Goal: Communication & Community: Answer question/provide support

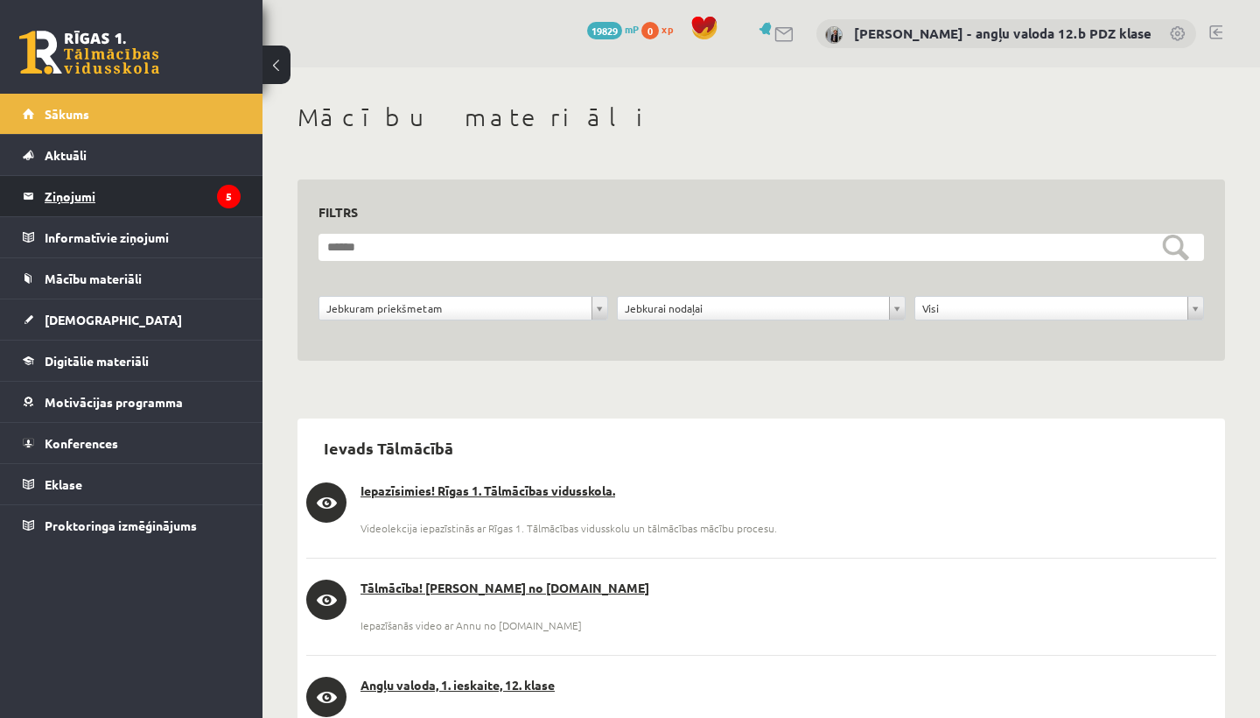
click at [89, 202] on legend "Ziņojumi 5" at bounding box center [143, 196] width 196 height 40
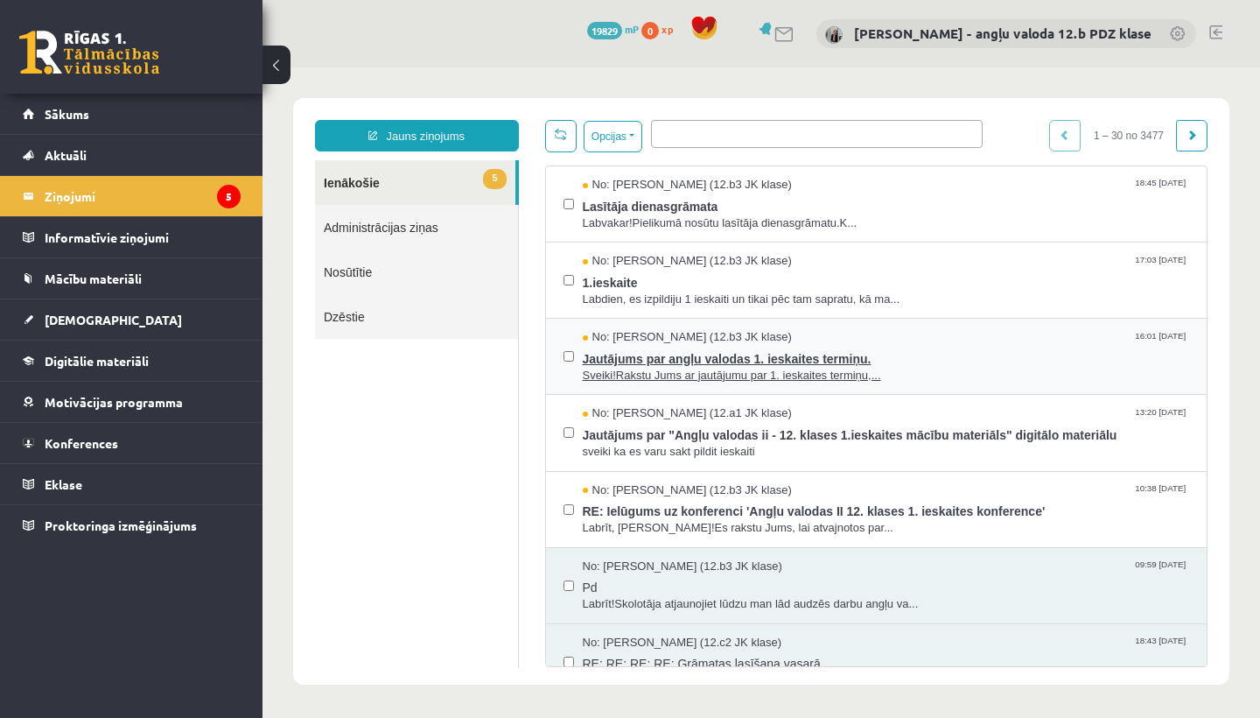
click at [690, 357] on span "Jautājums par angļu valodas 1. ieskaites termiņu." at bounding box center [886, 357] width 607 height 22
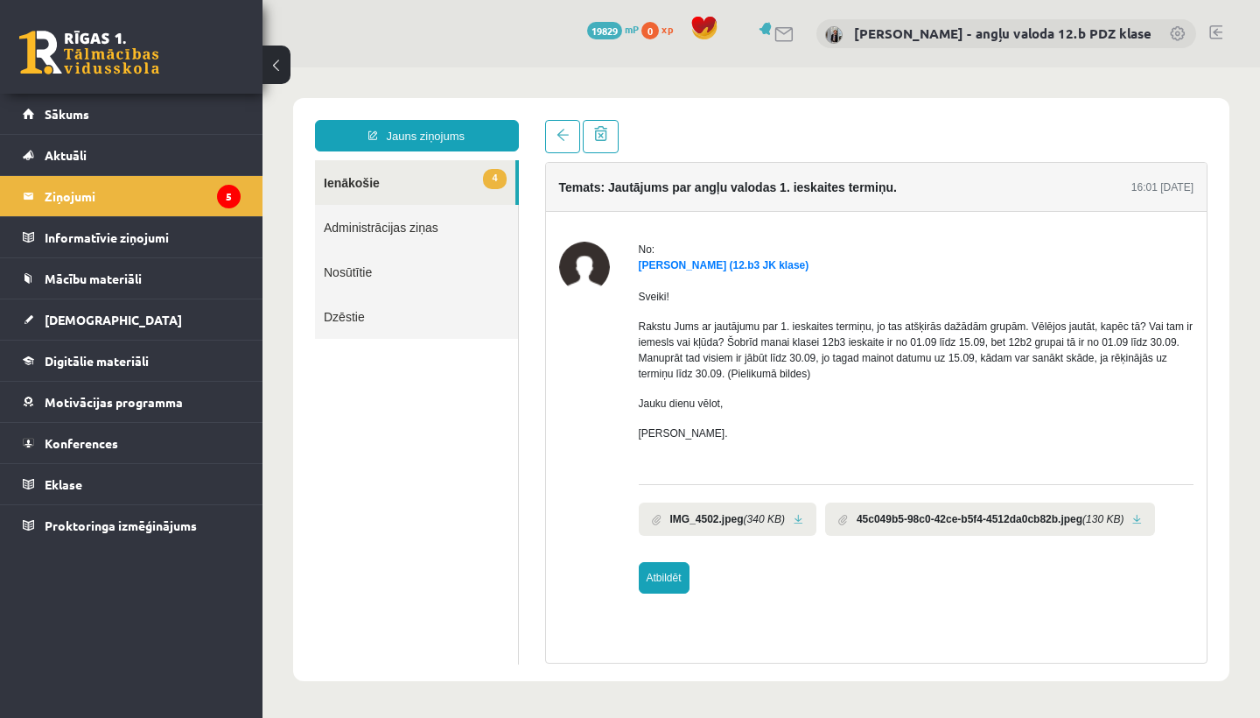
click at [666, 593] on link "Atbildēt" at bounding box center [664, 578] width 51 height 32
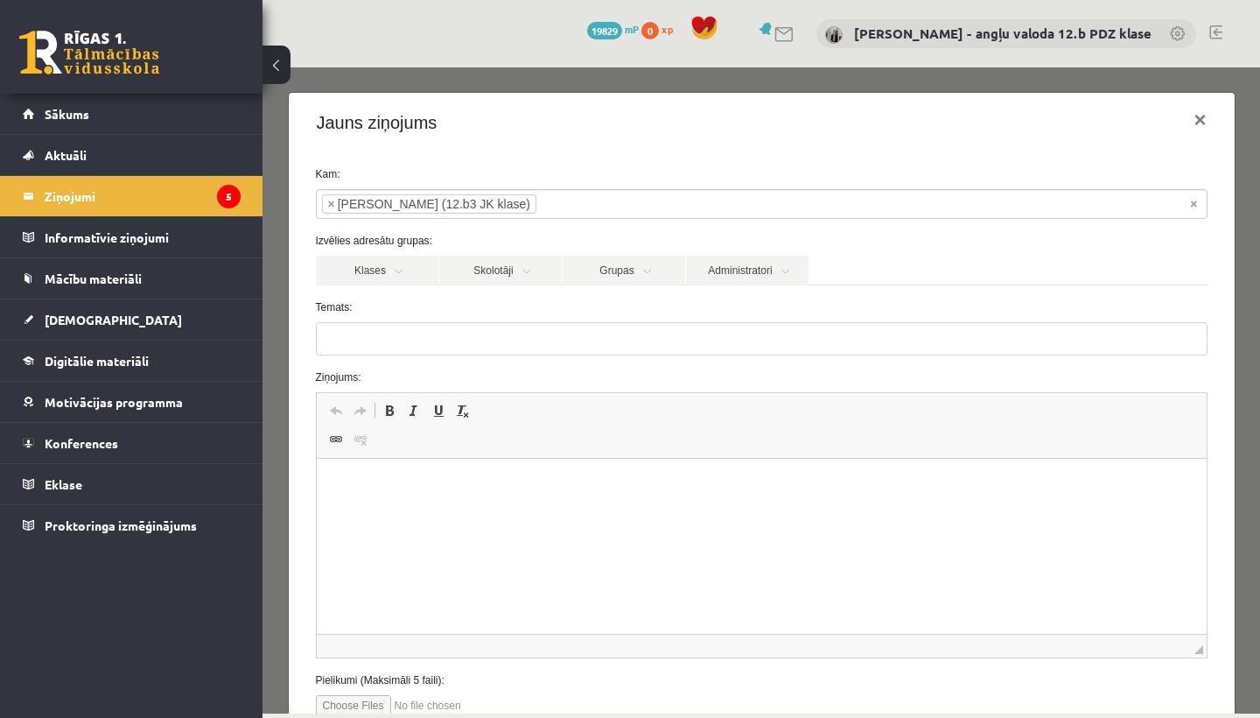
type input "**********"
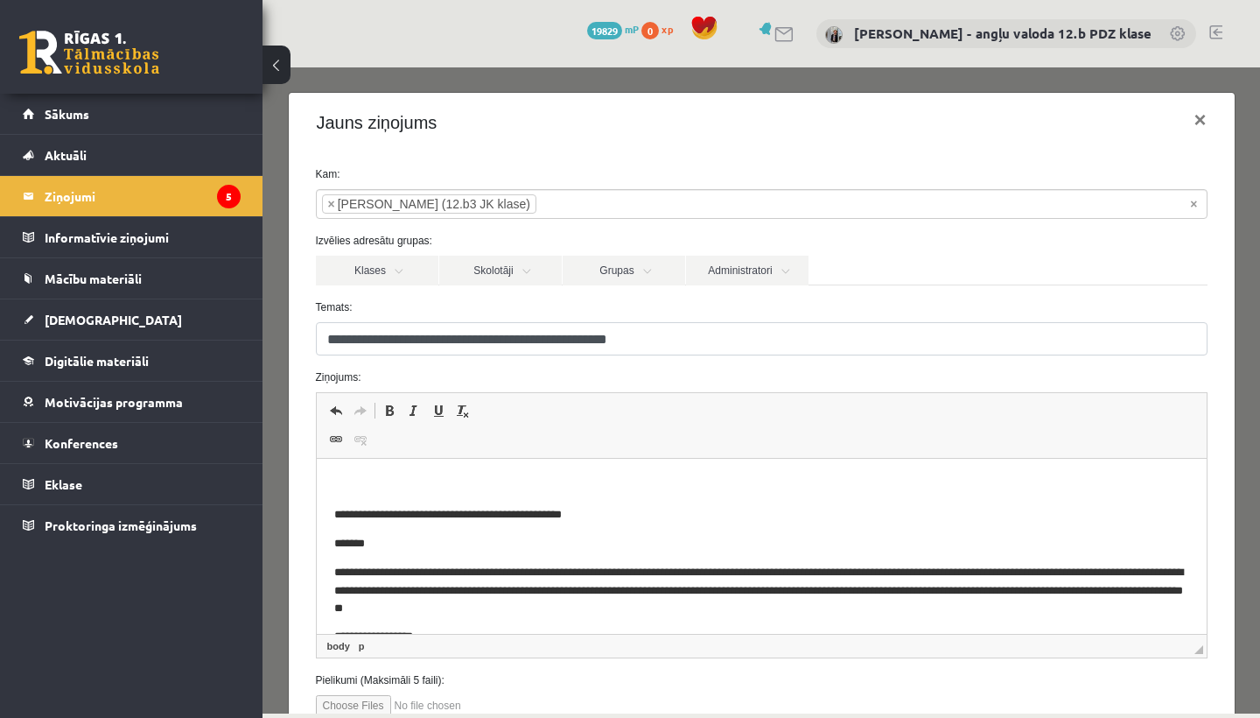
click at [357, 465] on html "**********" at bounding box center [761, 575] width 890 height 233
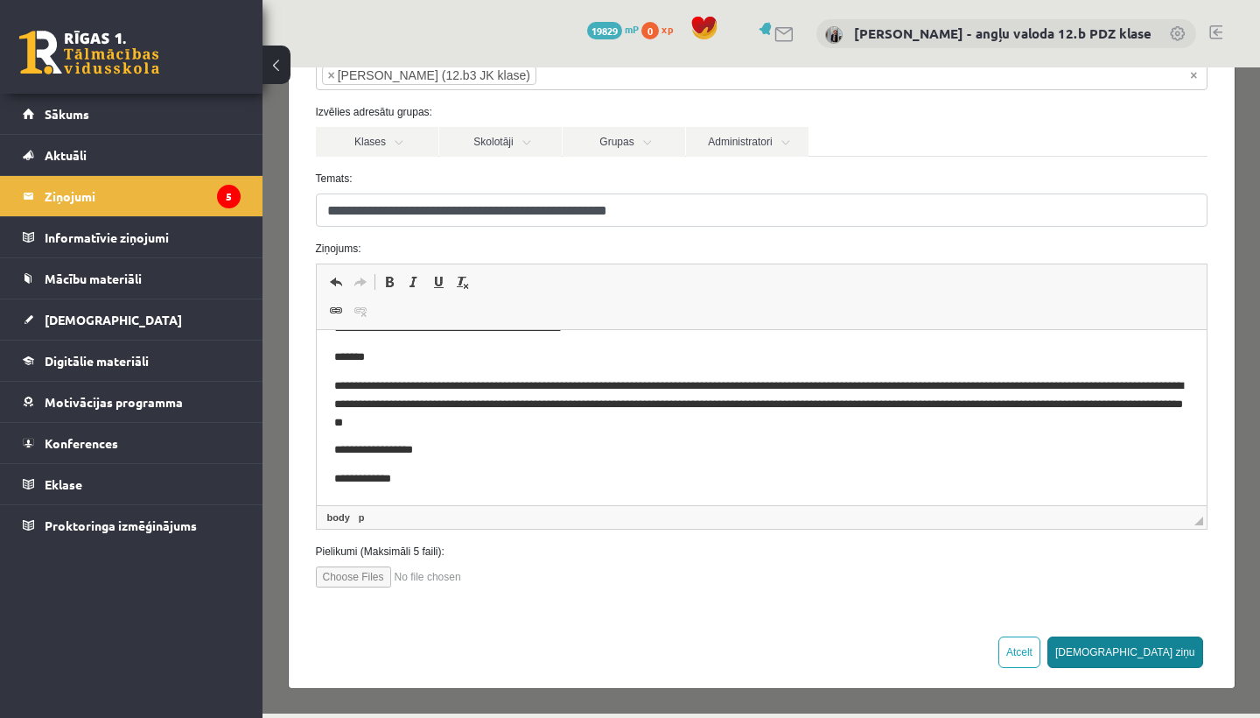
scroll to position [128, 0]
click at [1175, 640] on button "[DEMOGRAPHIC_DATA] ziņu" at bounding box center [1126, 653] width 156 height 32
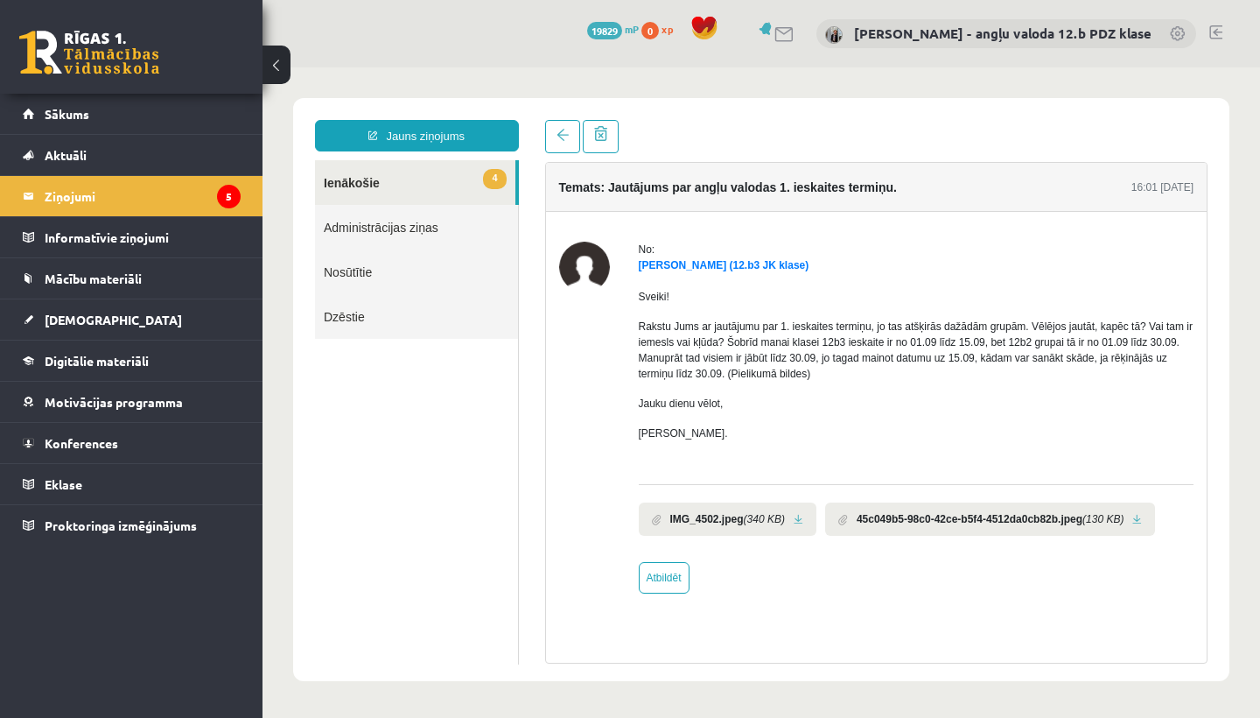
scroll to position [0, 0]
click at [76, 199] on legend "Ziņojumi 5" at bounding box center [143, 196] width 196 height 40
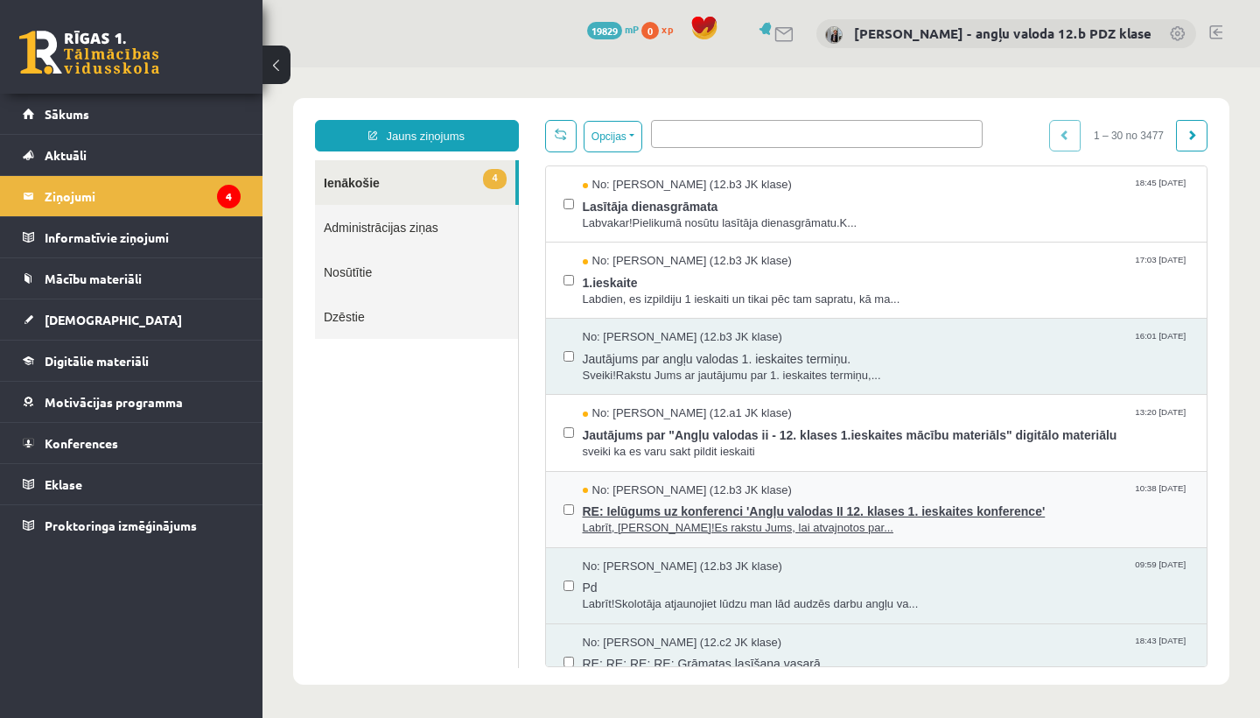
click at [680, 498] on span "RE: Ielūgums uz konferenci 'Angļu valodas II 12. klases 1. ieskaites konference'" at bounding box center [886, 509] width 607 height 22
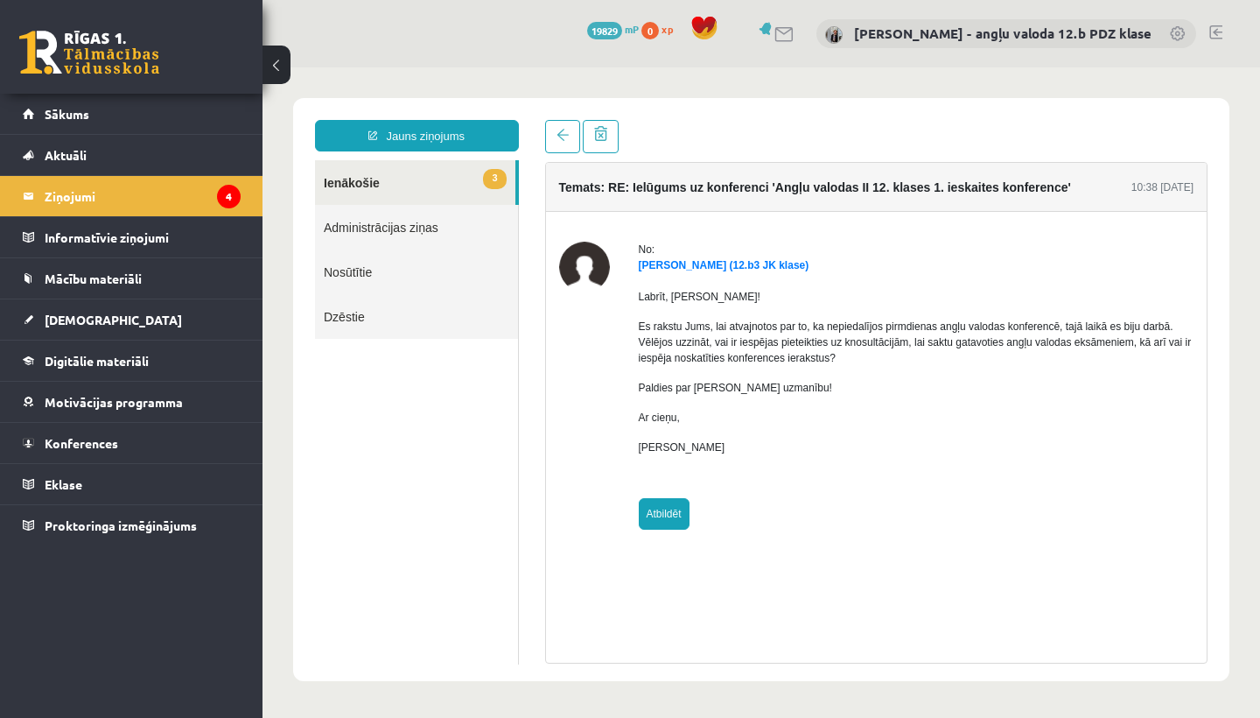
click at [662, 520] on link "Atbildēt" at bounding box center [664, 514] width 51 height 32
type input "**********"
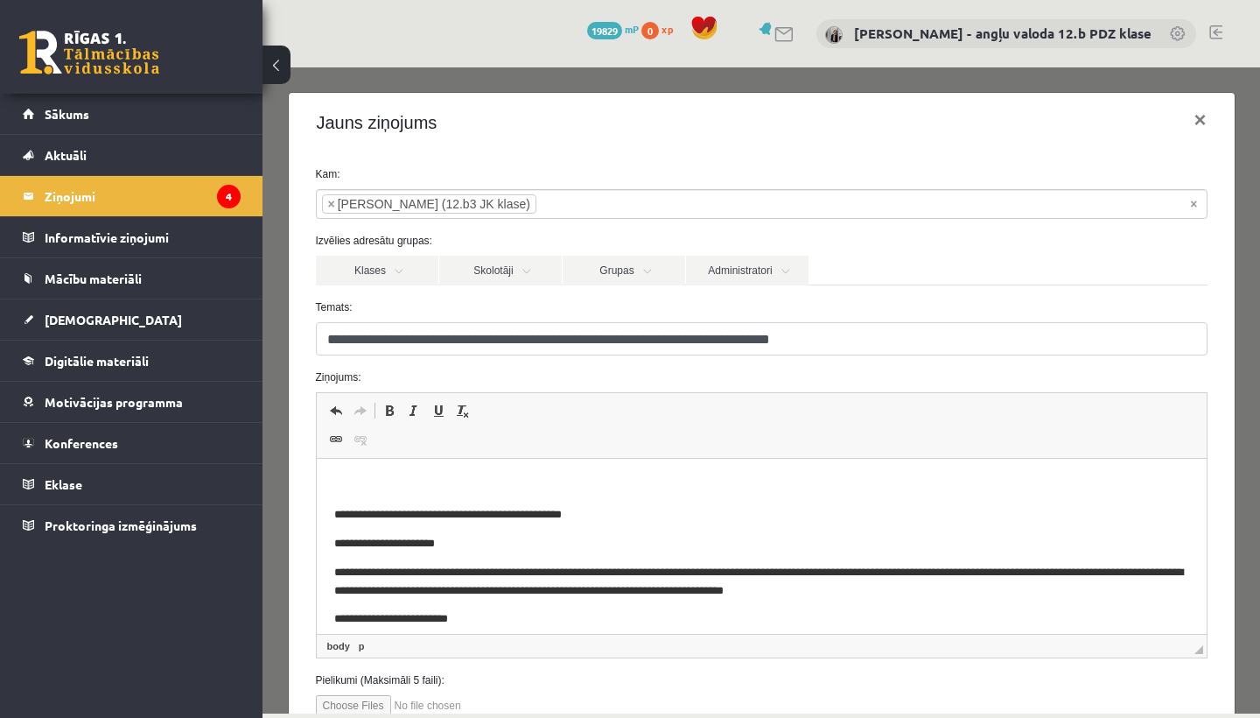
click at [343, 473] on html "**********" at bounding box center [761, 581] width 890 height 244
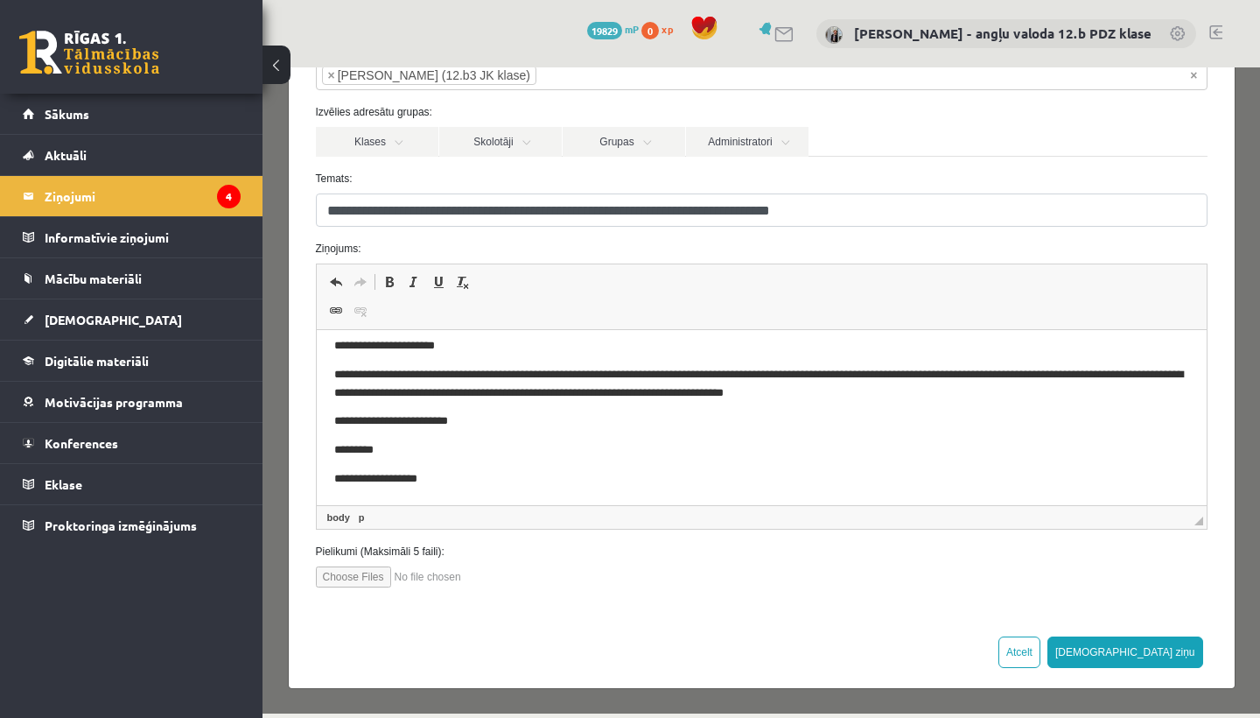
scroll to position [128, 0]
click at [1171, 658] on button "[DEMOGRAPHIC_DATA] ziņu" at bounding box center [1126, 653] width 156 height 32
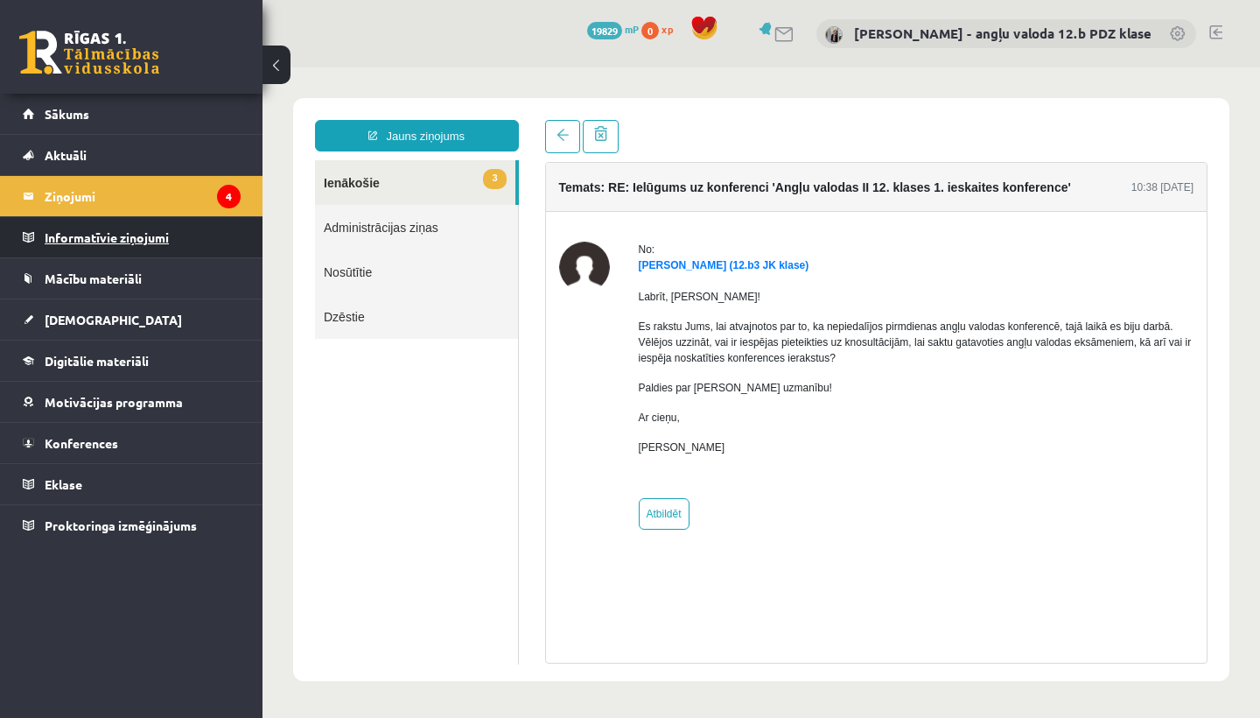
scroll to position [0, 0]
click at [62, 201] on legend "Ziņojumi 4" at bounding box center [143, 196] width 196 height 40
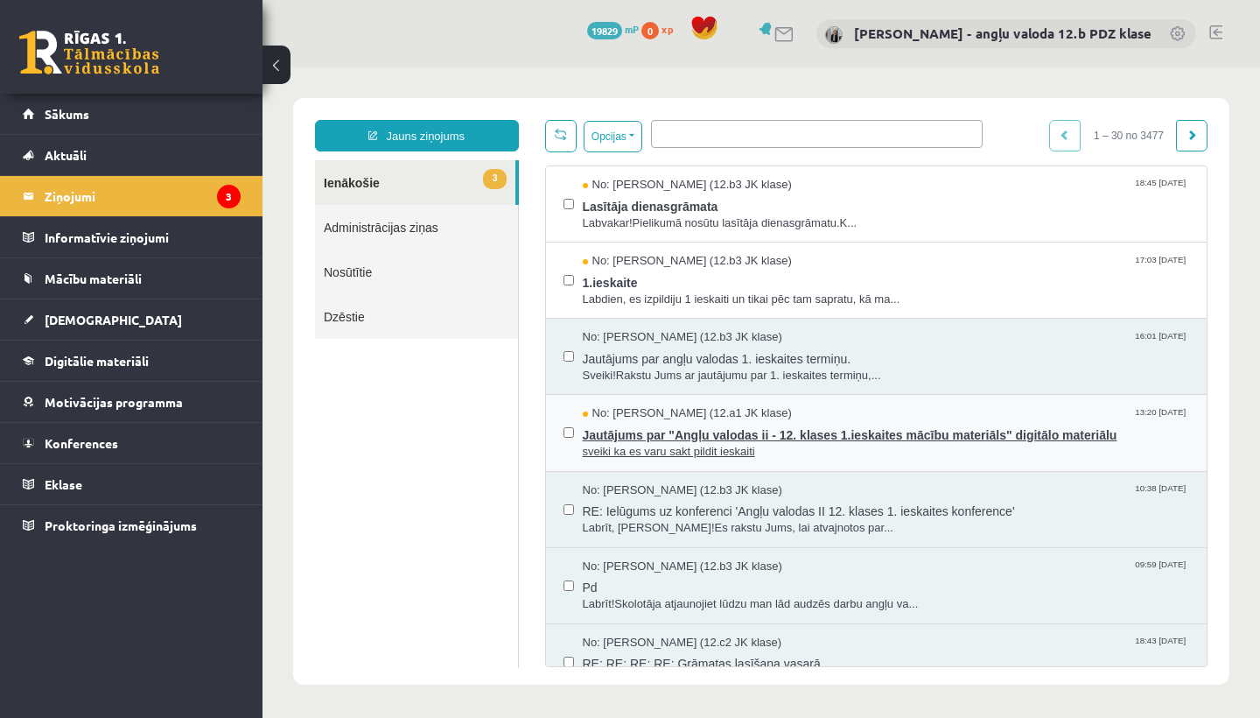
click at [735, 430] on span "Jautājums par "Angļu valodas ii - 12. klases 1.ieskaites mācību materiāls" digi…" at bounding box center [886, 433] width 607 height 22
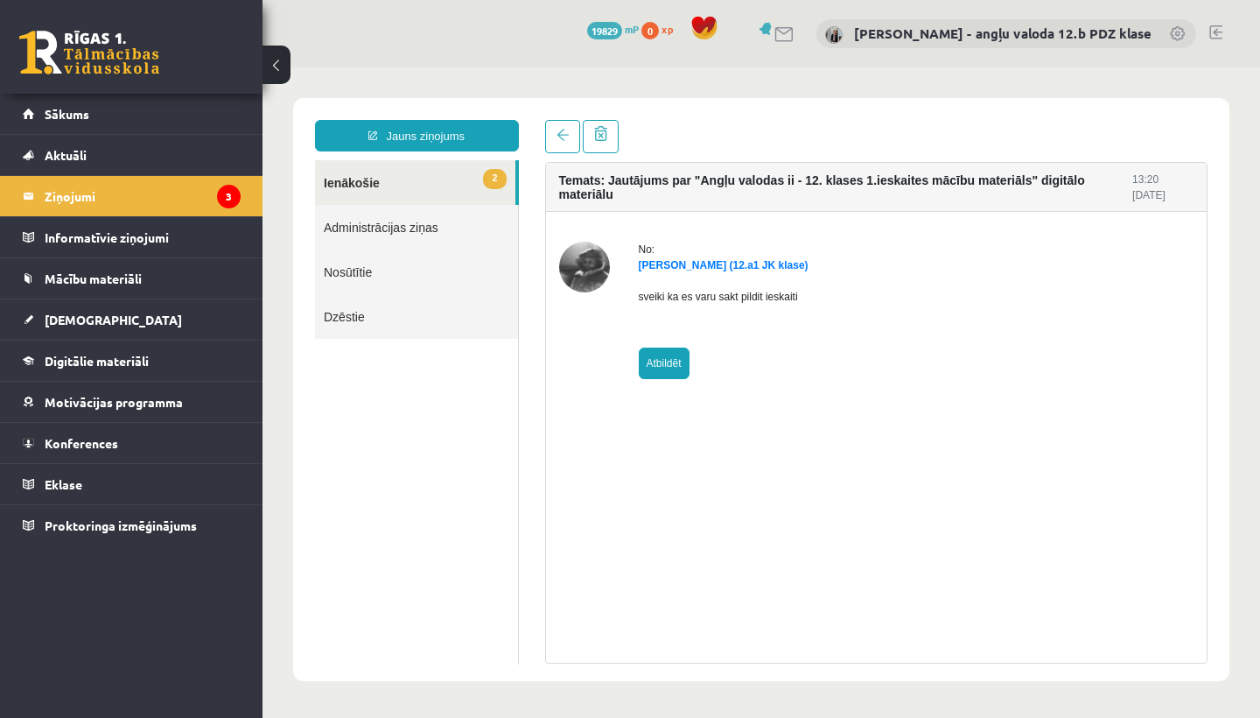
click at [658, 358] on link "Atbildēt" at bounding box center [664, 363] width 51 height 32
type input "**********"
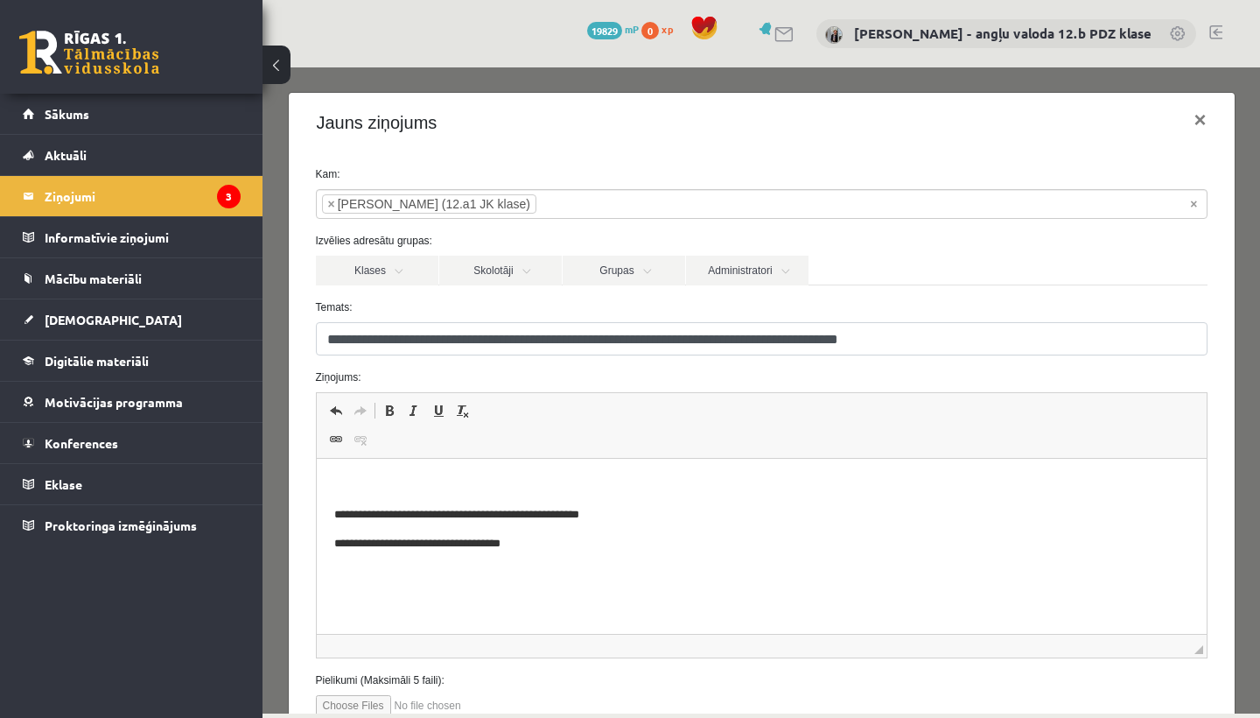
click at [345, 465] on html "**********" at bounding box center [761, 514] width 890 height 111
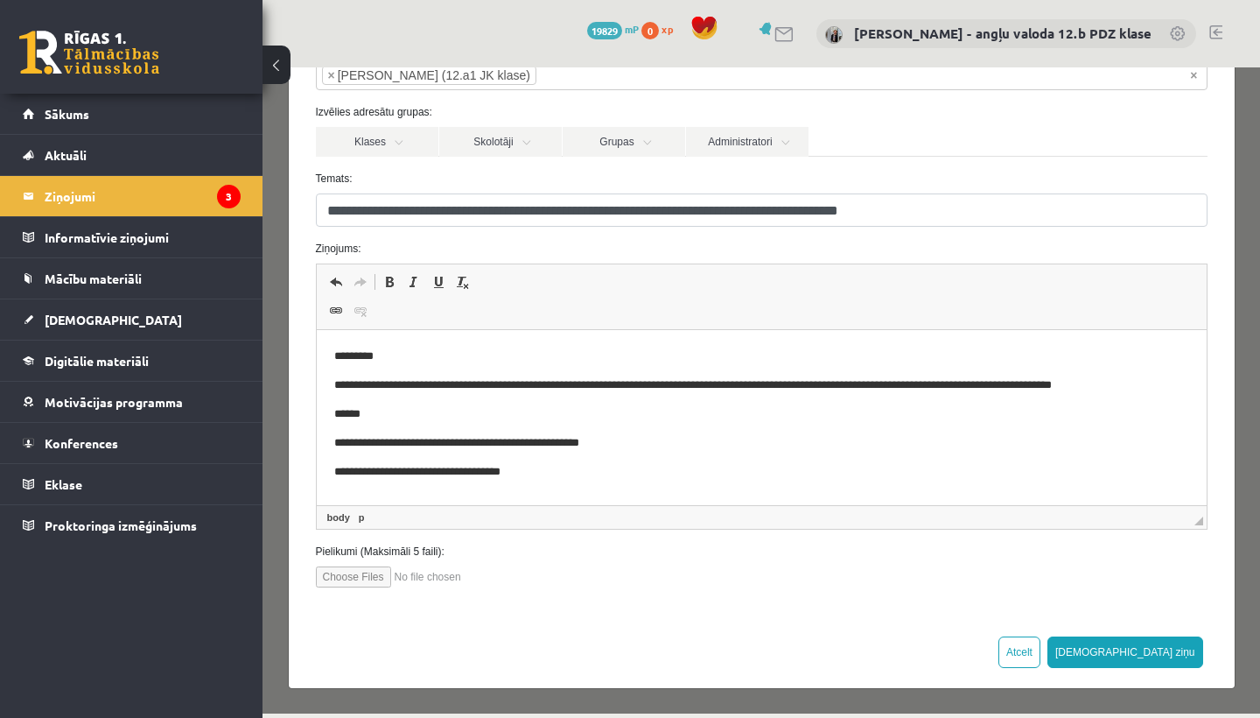
scroll to position [128, 0]
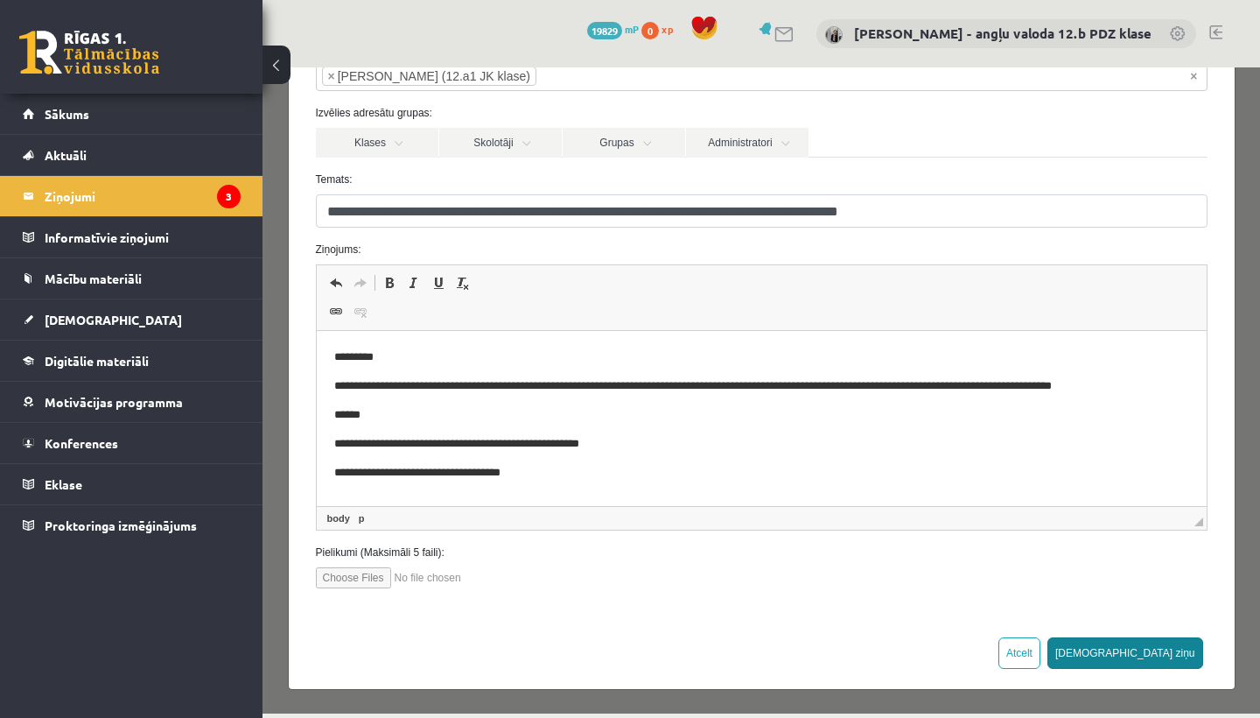
click at [1182, 652] on button "[DEMOGRAPHIC_DATA] ziņu" at bounding box center [1126, 653] width 156 height 32
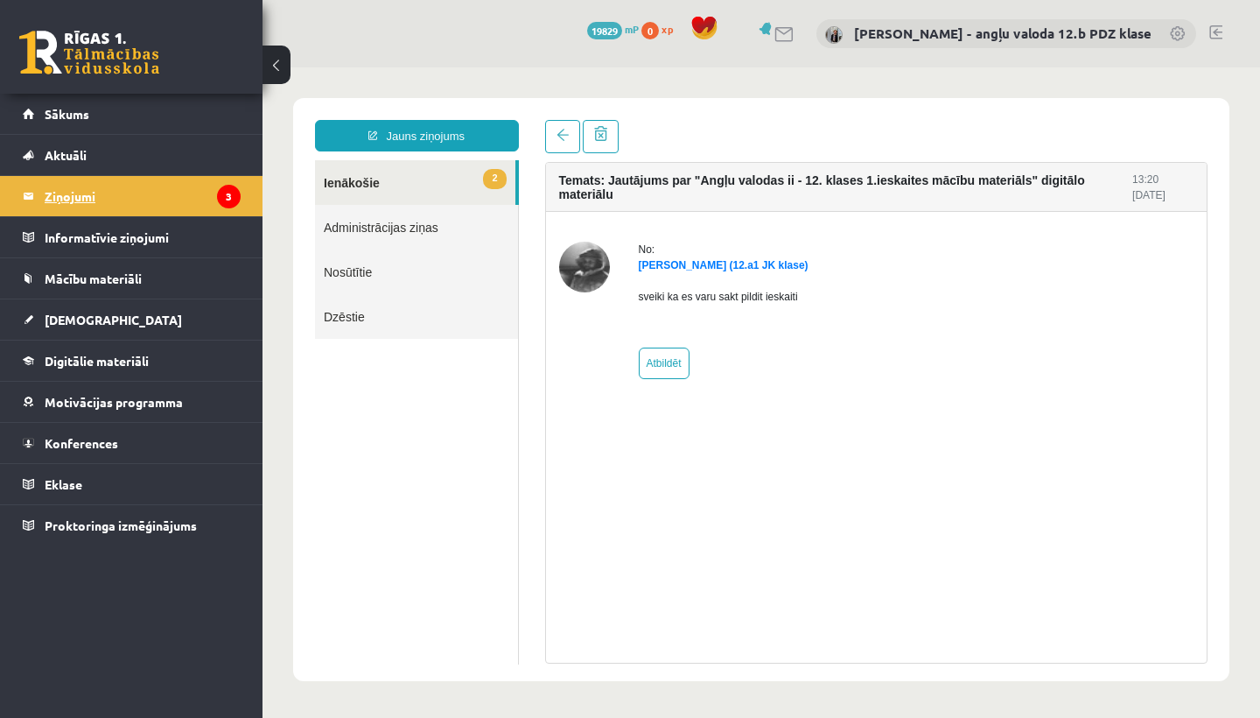
scroll to position [0, 0]
click at [79, 199] on legend "Ziņojumi 3" at bounding box center [143, 196] width 196 height 40
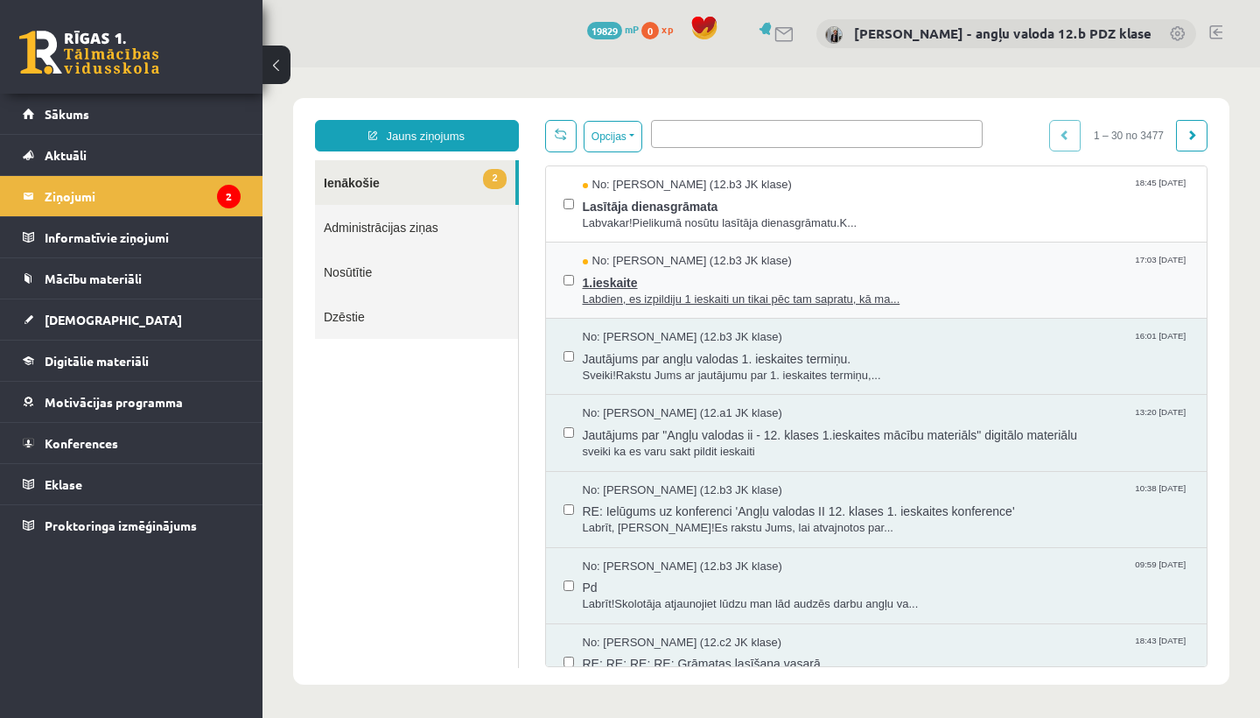
click at [673, 279] on span "1.ieskaite" at bounding box center [886, 281] width 607 height 22
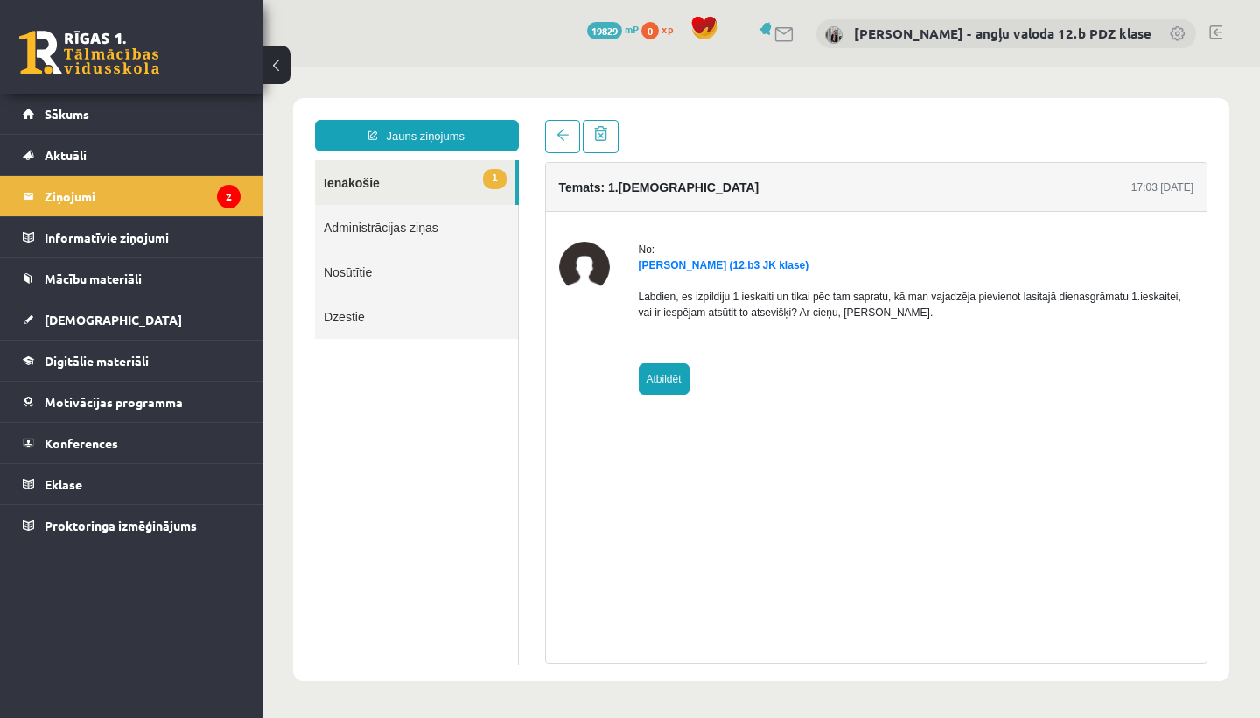
click at [659, 379] on link "Atbildēt" at bounding box center [664, 379] width 51 height 32
type input "**********"
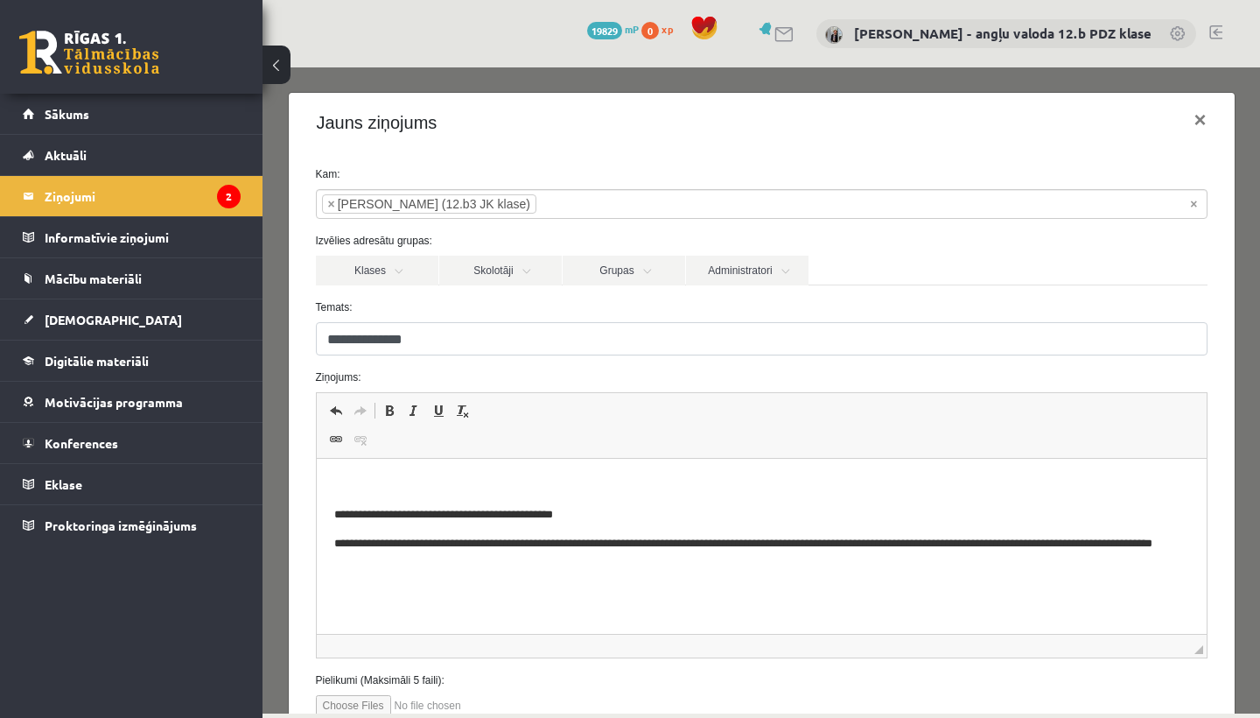
click at [373, 473] on html "**********" at bounding box center [761, 523] width 890 height 129
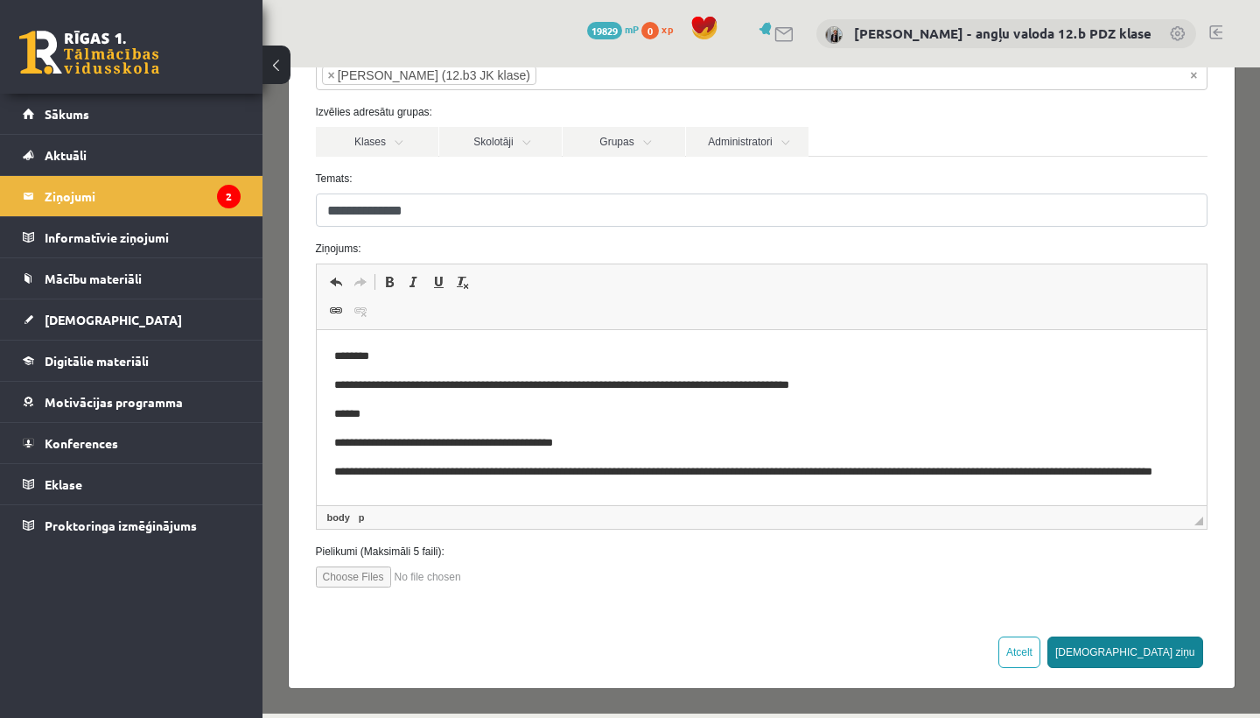
scroll to position [128, 0]
click at [1163, 642] on button "[DEMOGRAPHIC_DATA] ziņu" at bounding box center [1126, 653] width 156 height 32
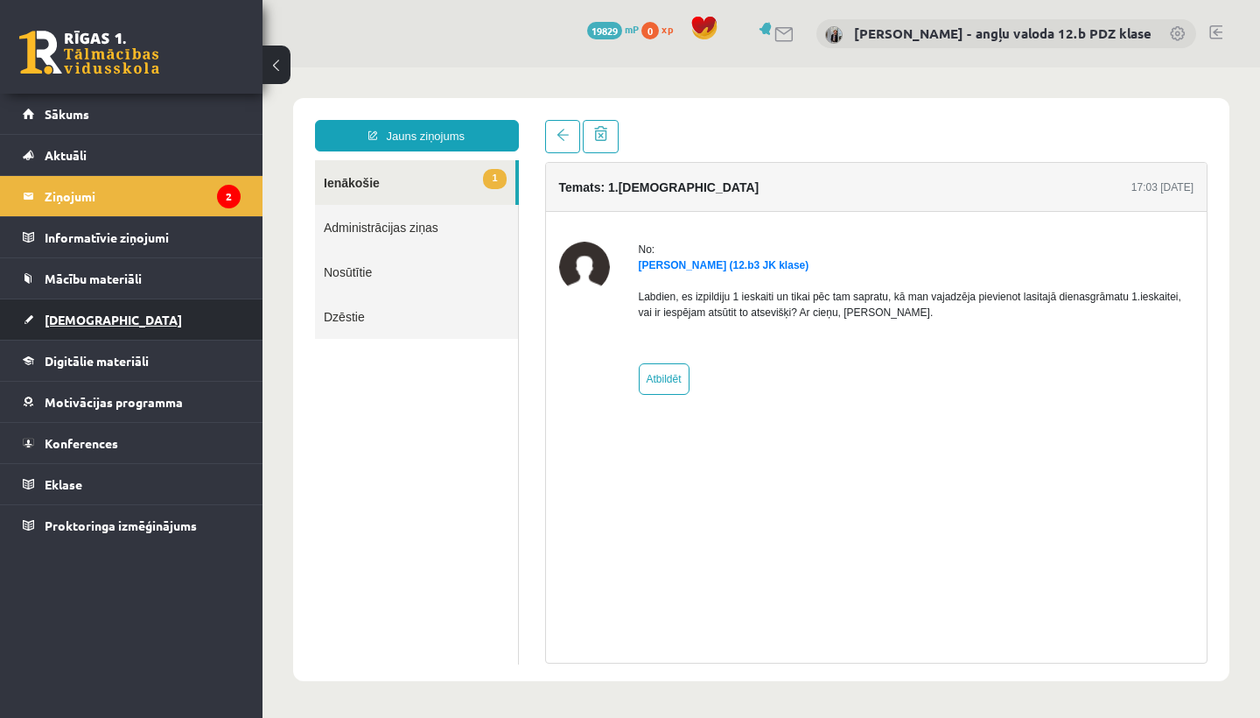
scroll to position [0, 0]
click at [89, 323] on span "[DEMOGRAPHIC_DATA]" at bounding box center [113, 320] width 137 height 16
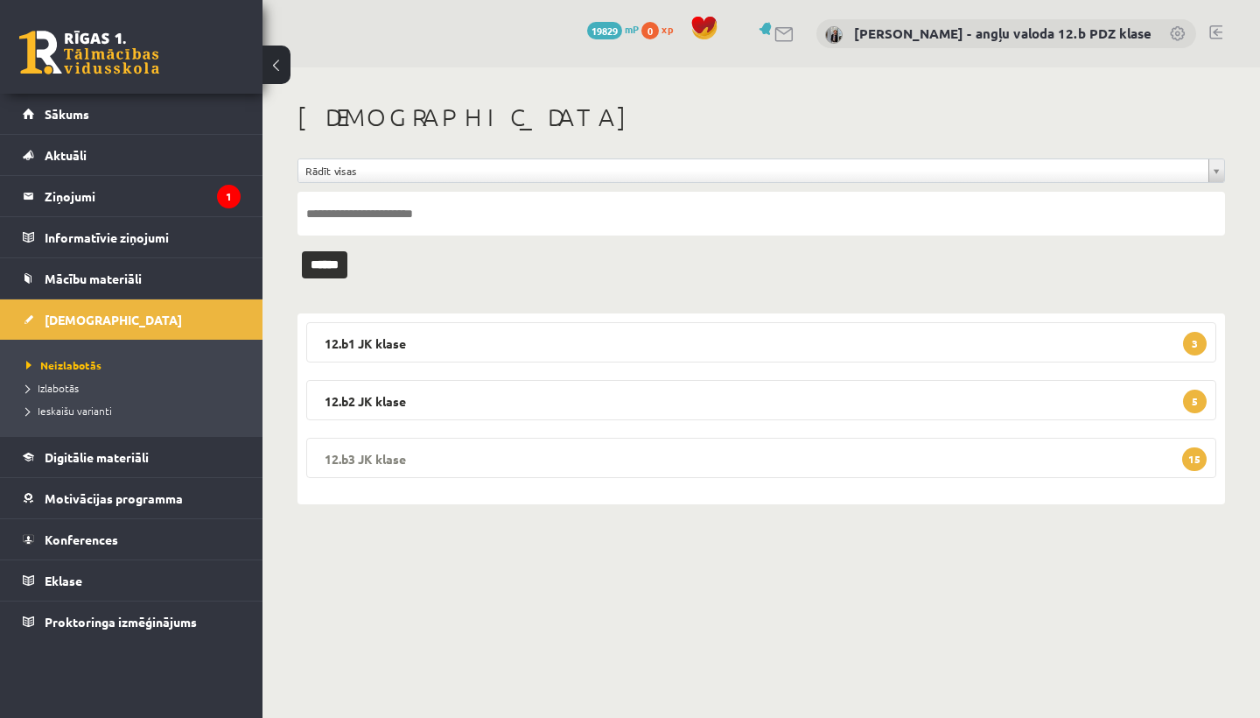
click at [454, 441] on legend "12.b3 JK klase 15" at bounding box center [761, 458] width 910 height 40
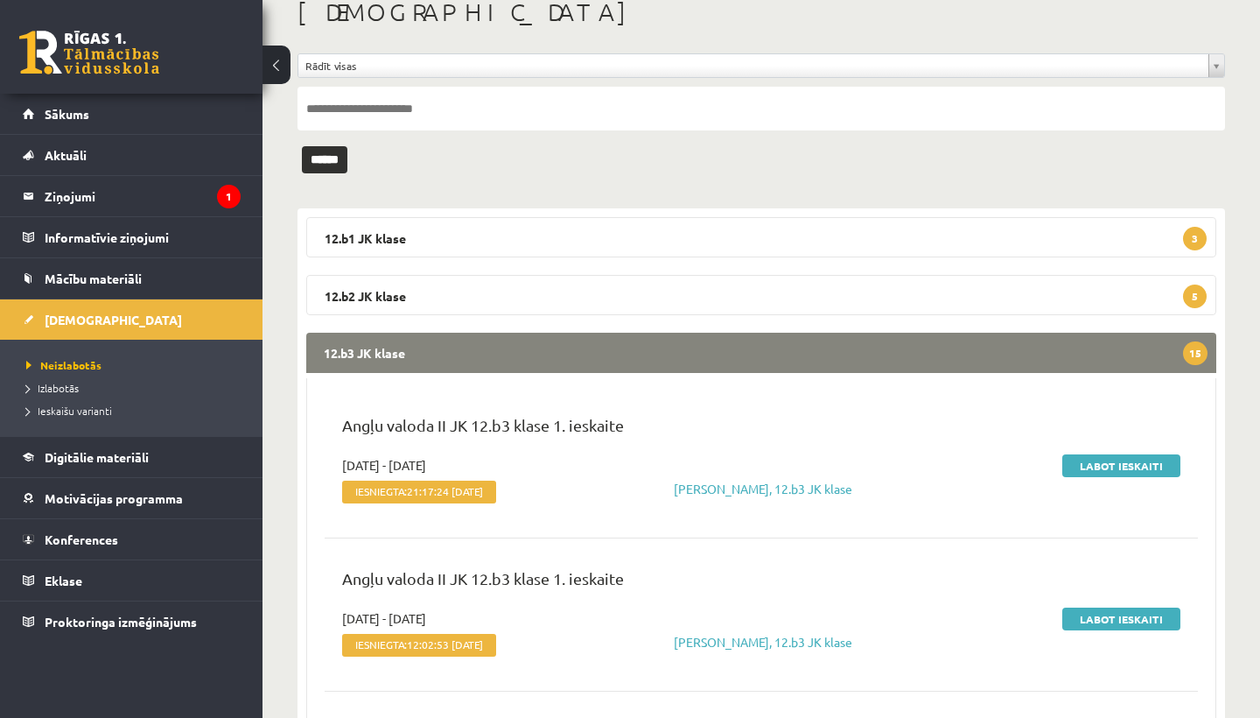
scroll to position [101, 0]
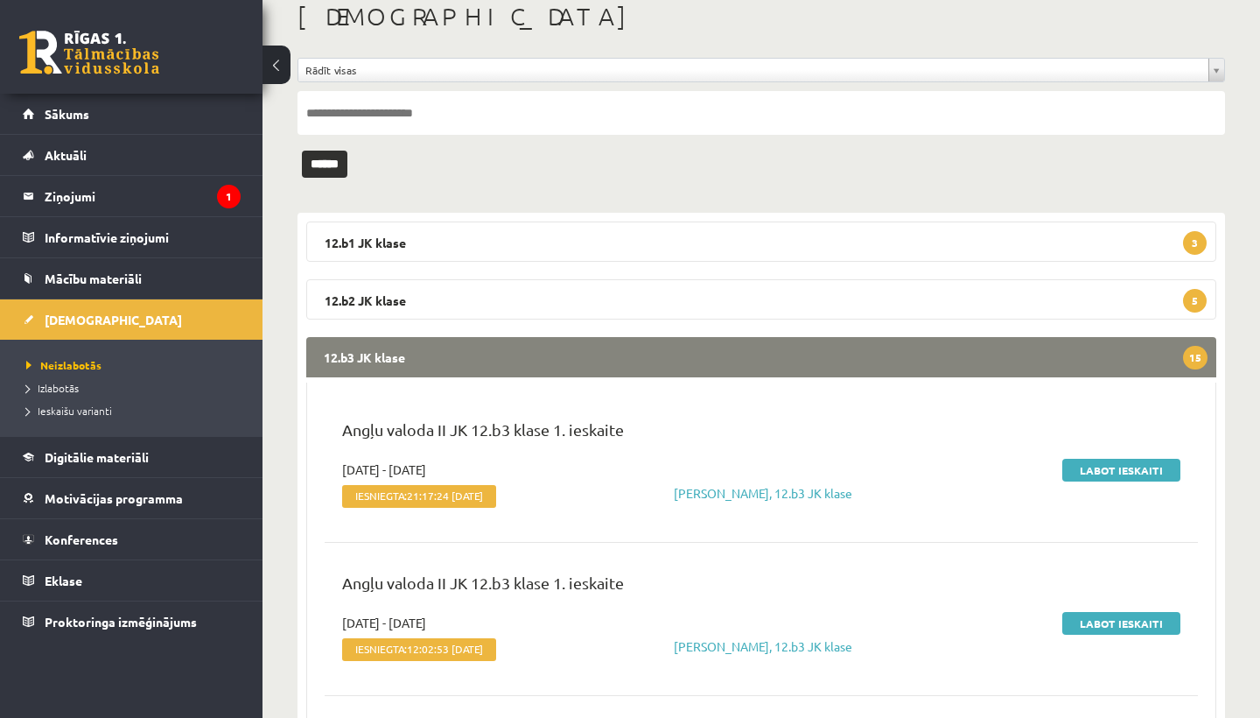
click at [686, 354] on legend "12.b3 JK klase 15" at bounding box center [761, 357] width 910 height 40
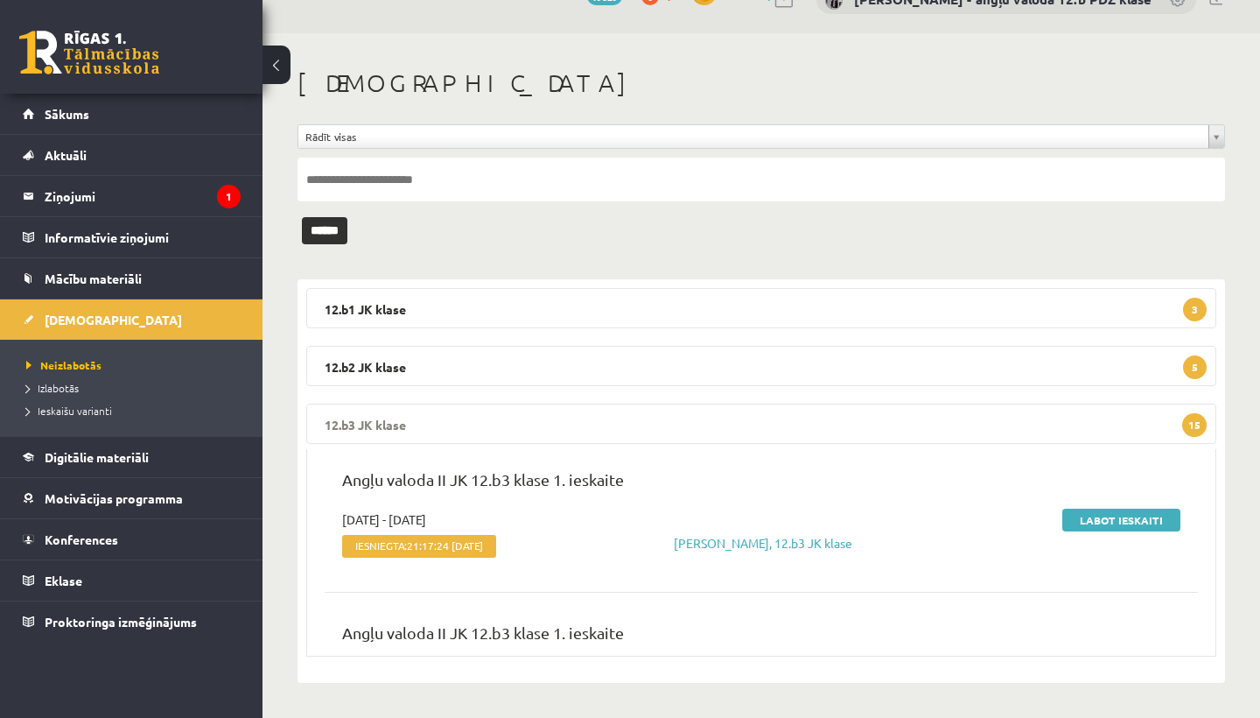
scroll to position [0, 0]
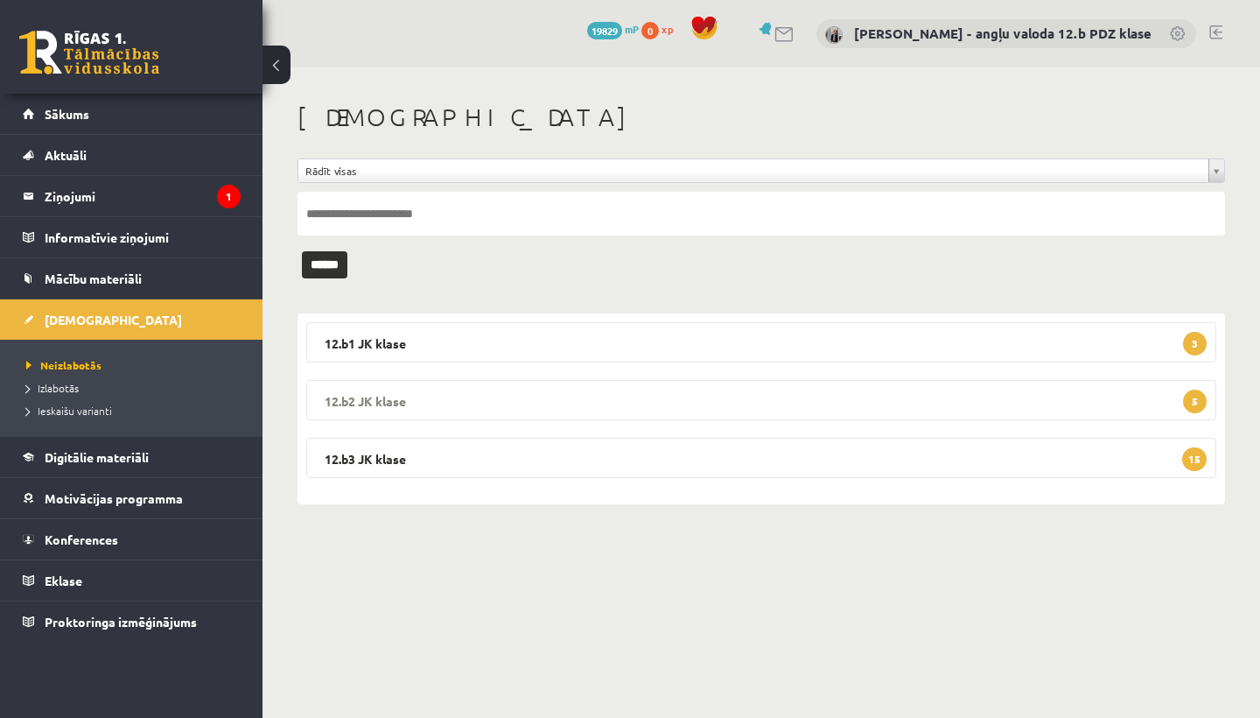
click at [590, 388] on legend "12.b2 JK klase 5" at bounding box center [761, 400] width 910 height 40
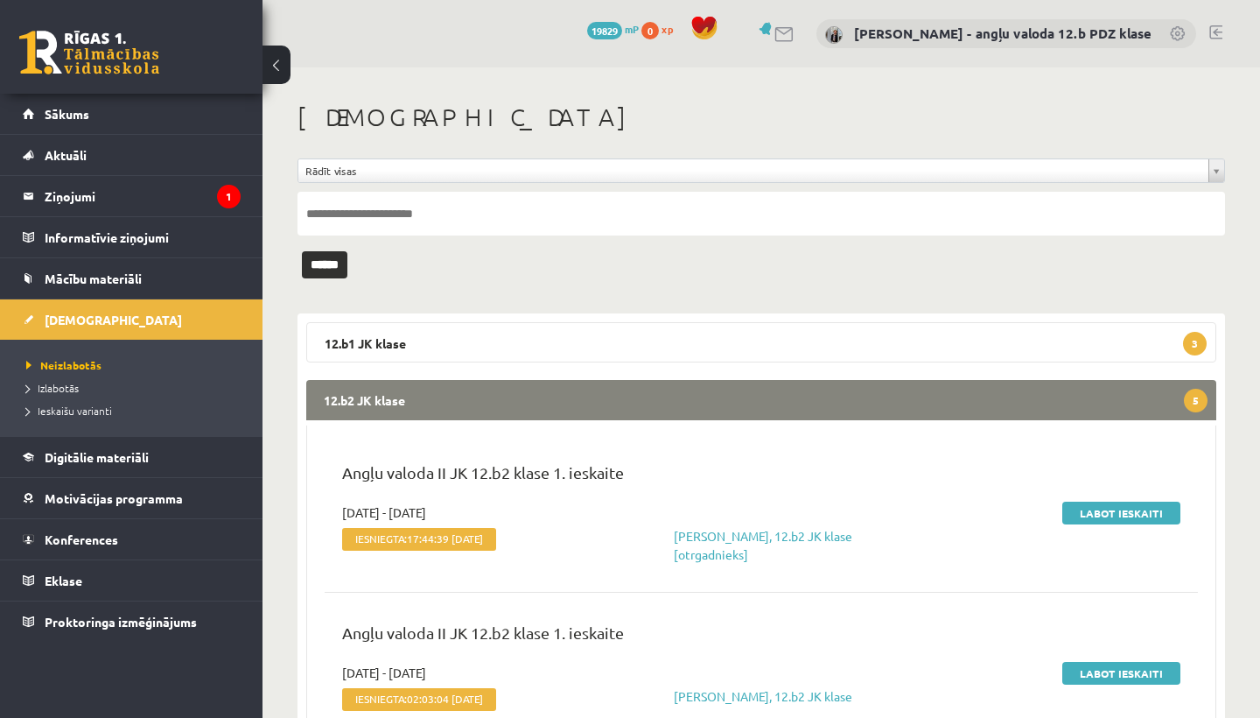
click at [776, 402] on legend "12.b2 JK klase 5" at bounding box center [761, 400] width 910 height 40
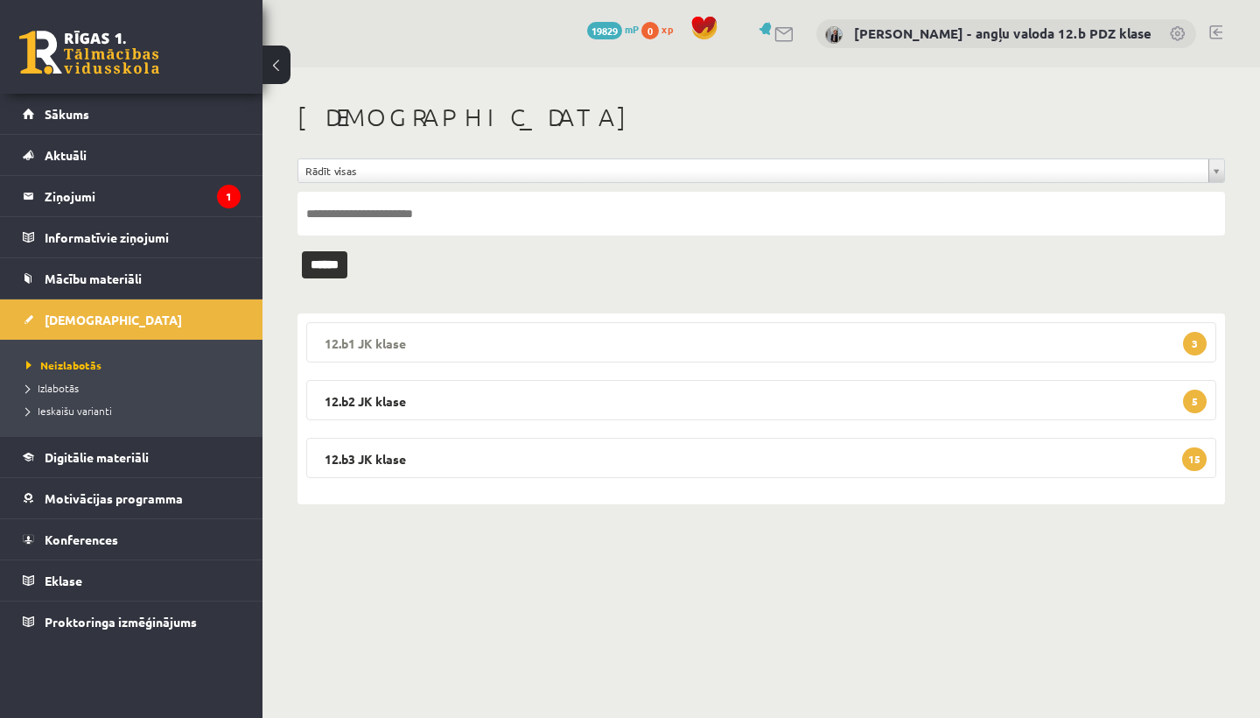
click at [489, 341] on legend "12.b1 JK klase 3" at bounding box center [761, 342] width 910 height 40
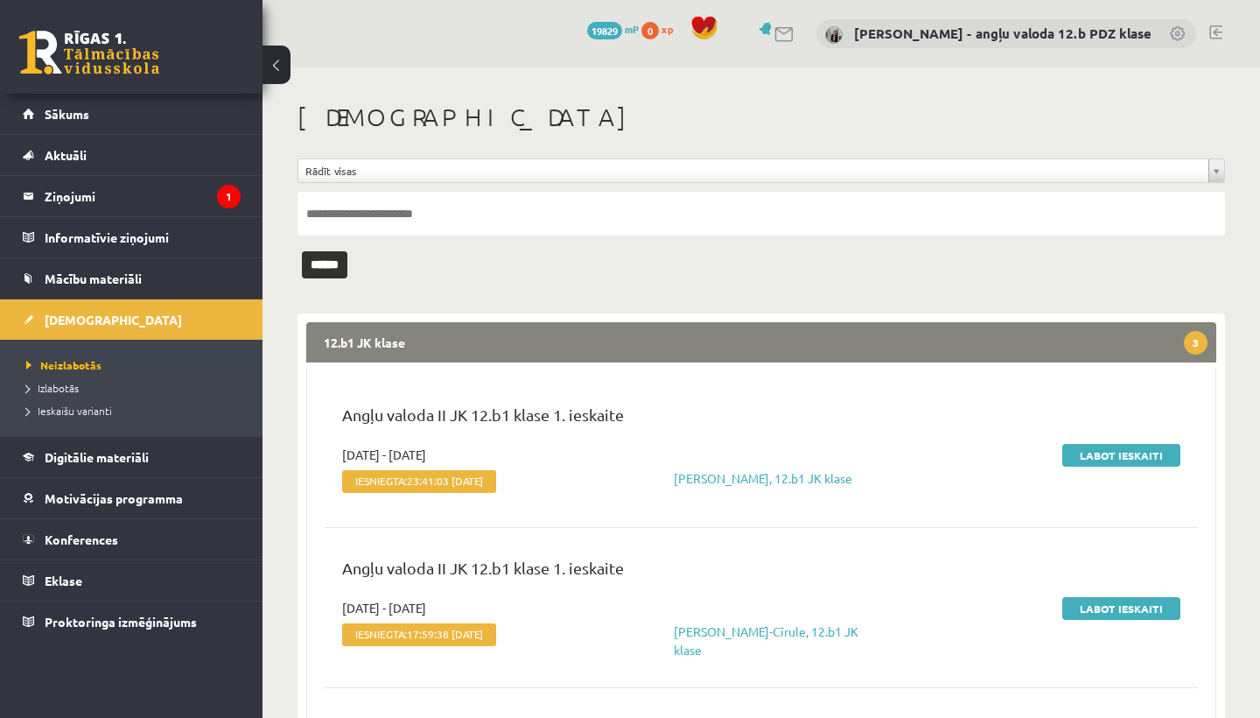
click at [704, 334] on legend "12.b1 JK klase 3" at bounding box center [761, 342] width 910 height 40
